Goal: Transaction & Acquisition: Subscribe to service/newsletter

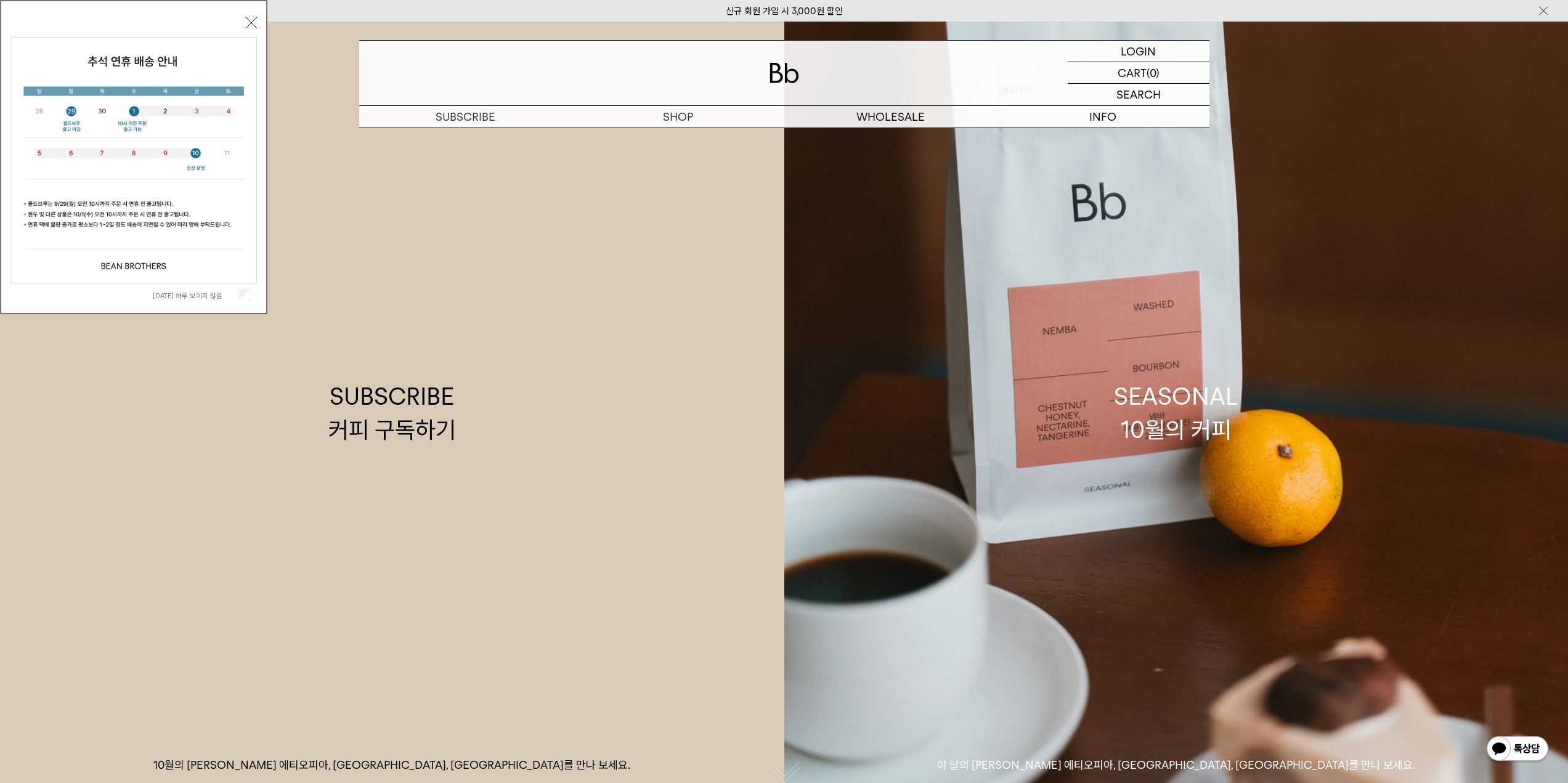
click at [235, 293] on label "오늘 하루 보이지 않음" at bounding box center [194, 296] width 83 height 9
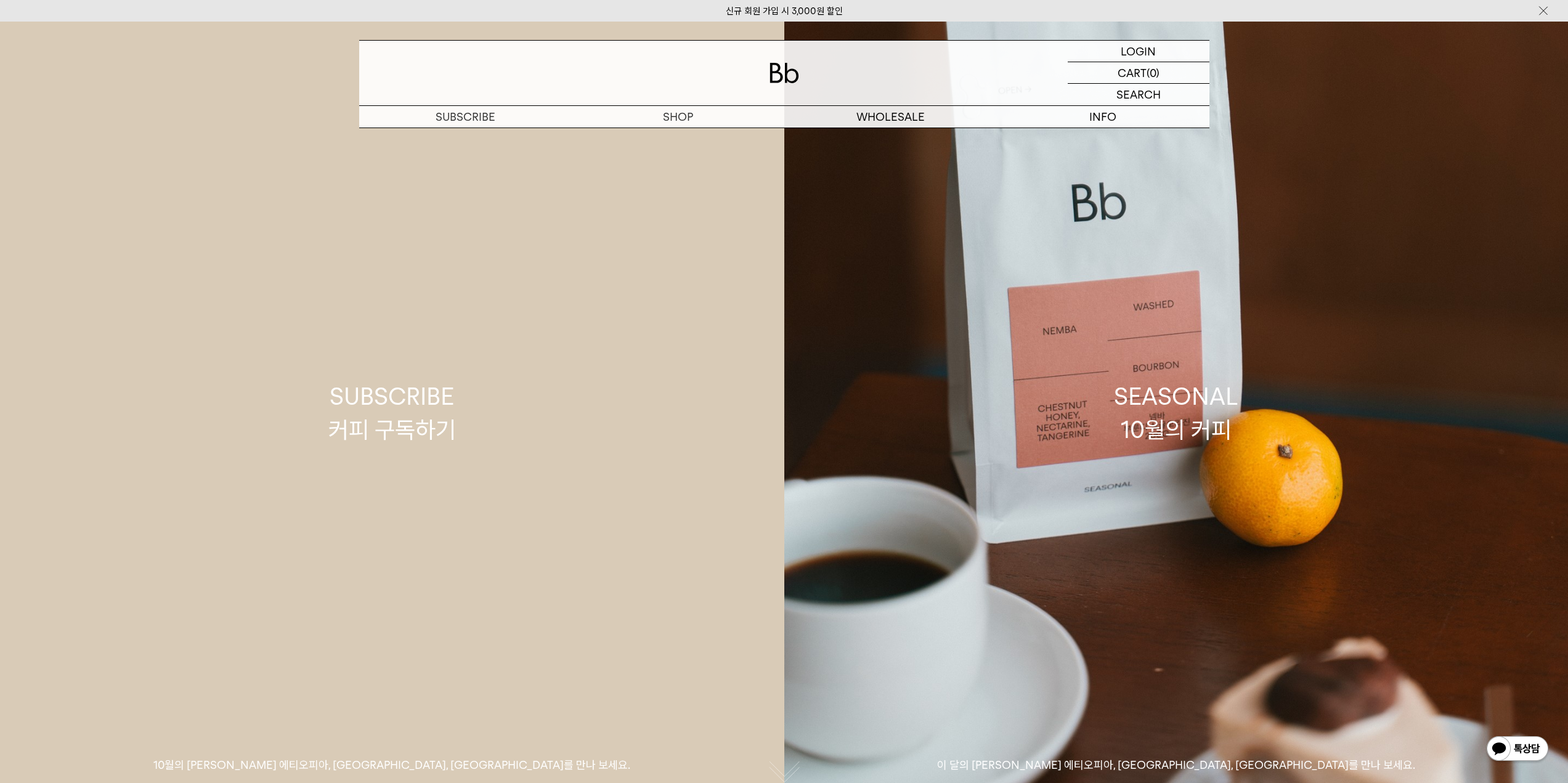
click at [235, 293] on link "SUBSCRIBE 커피 구독하기 10월의 제철 커피 에티오피아, 부룬디, 콜롬비아를 만나 보세요." at bounding box center [392, 413] width 784 height 783
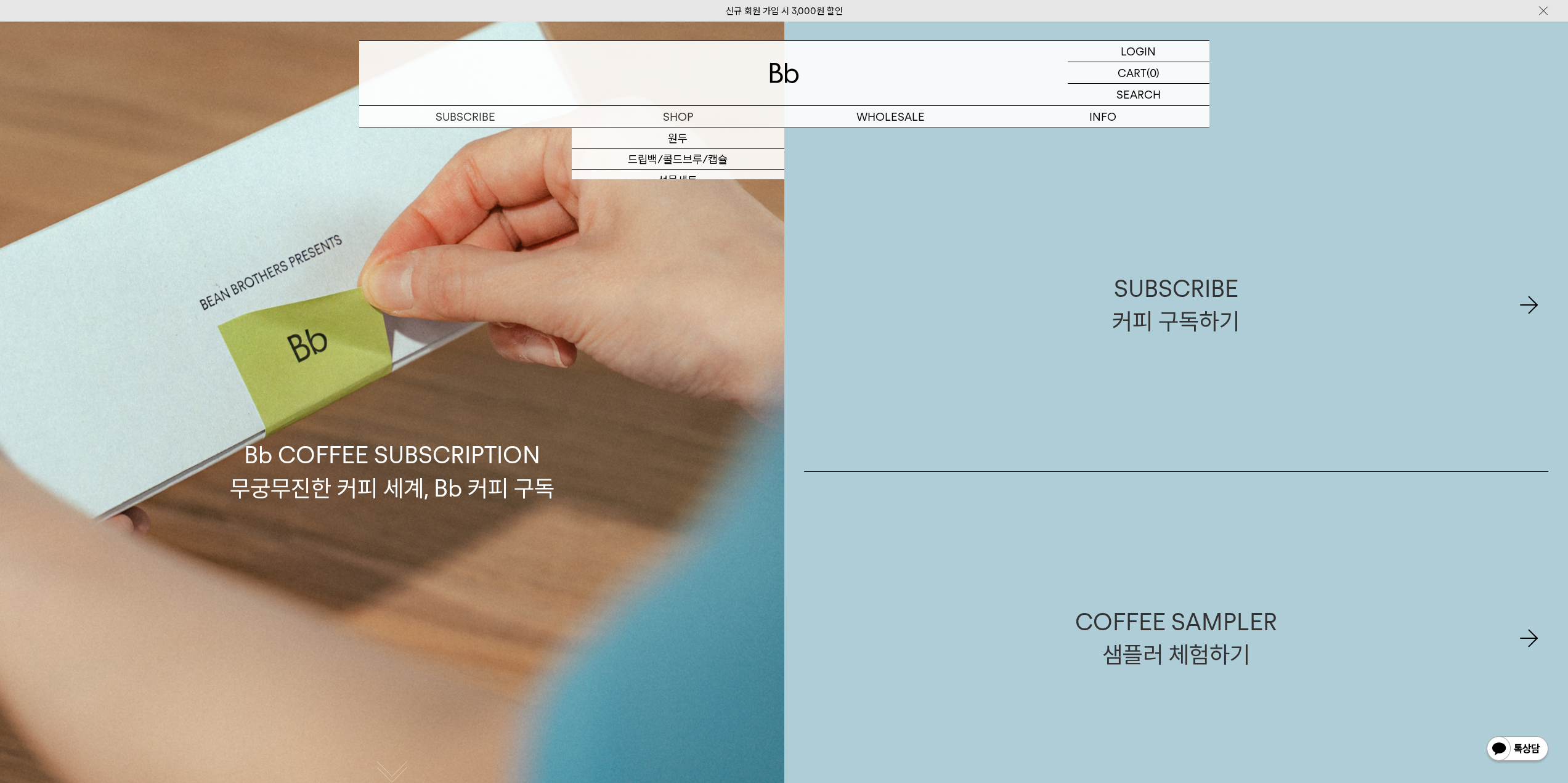
click at [0, 0] on p "숍" at bounding box center [0, 0] width 0 height 0
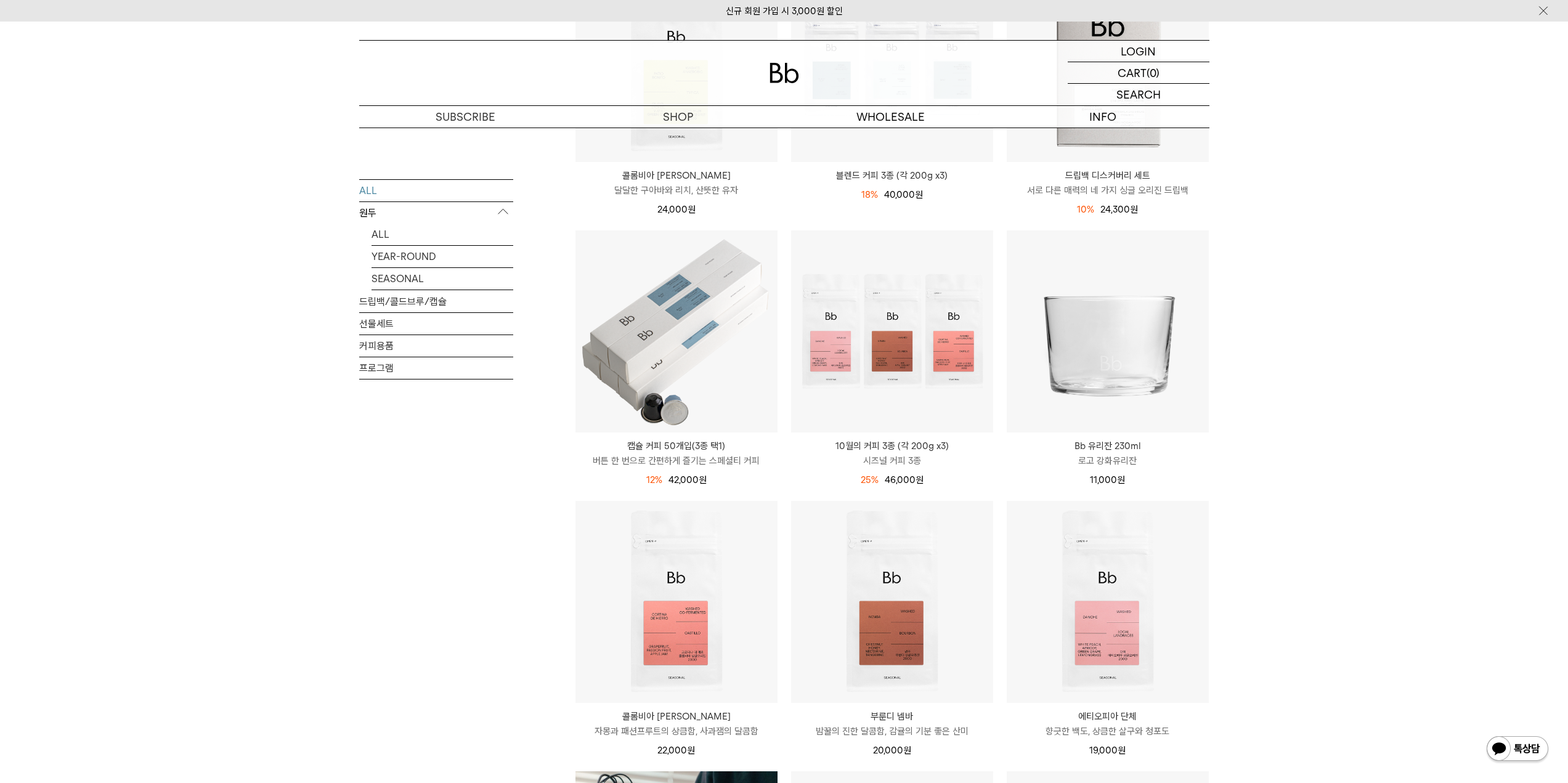
scroll to position [431, 0]
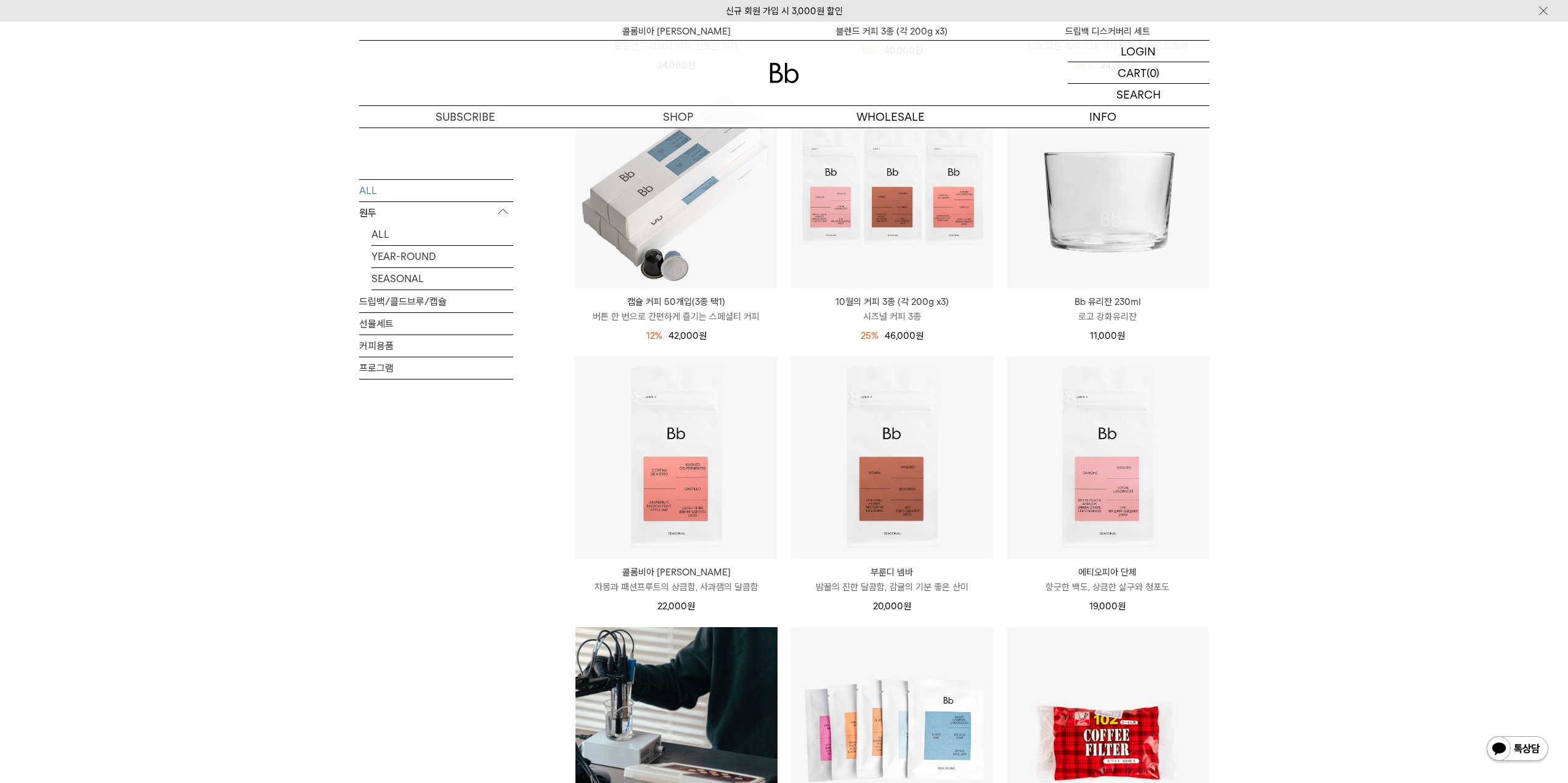
click at [1248, 544] on div "SHOP ALL 원두 ALL YEAR-ROUND SEASONAL 드립백/콜드브루/캡슐 선물세트 커피용품 프로그램 최신순 최신순" at bounding box center [784, 685] width 1568 height 1977
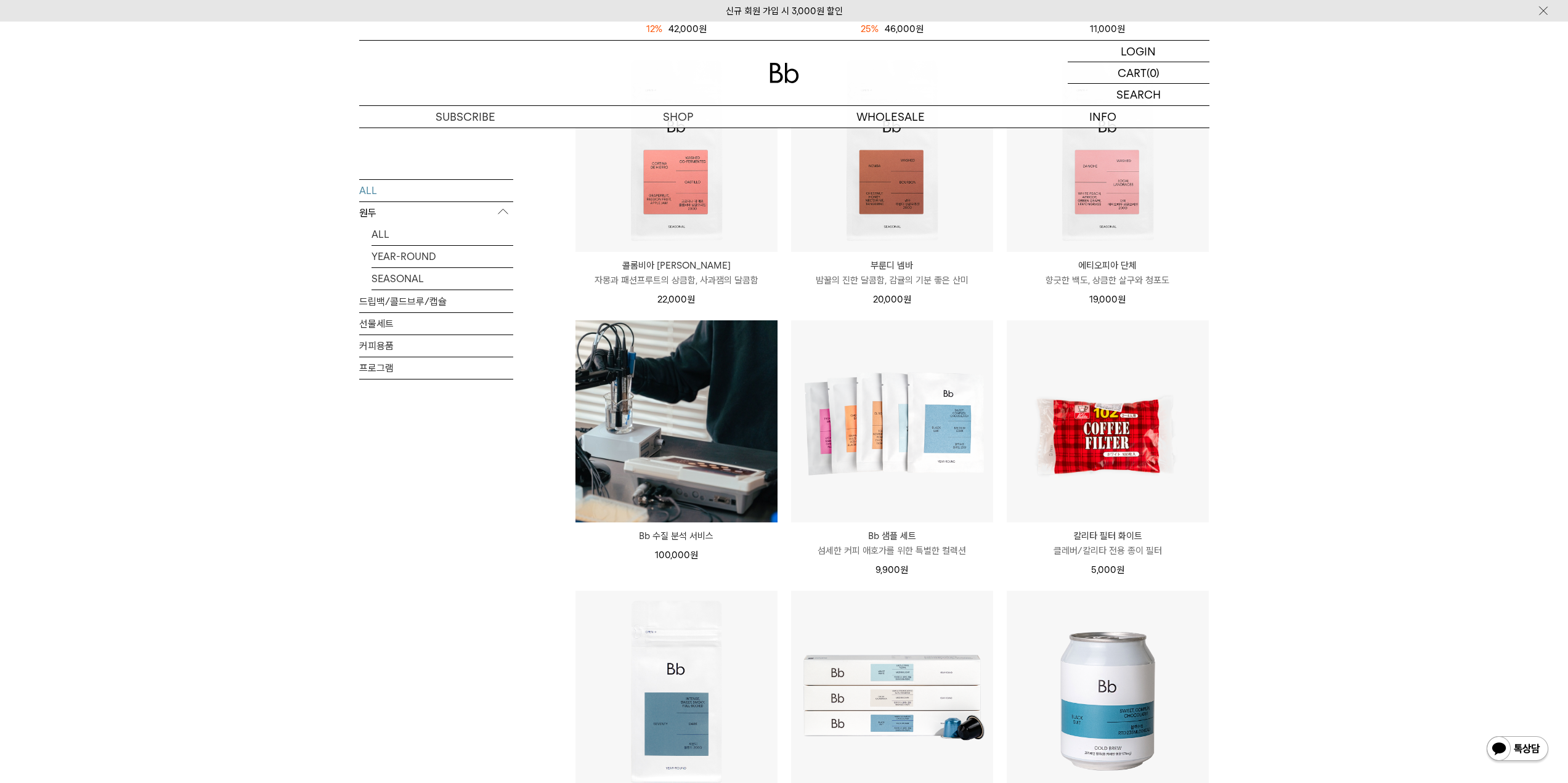
scroll to position [739, 0]
